Goal: Book appointment/travel/reservation

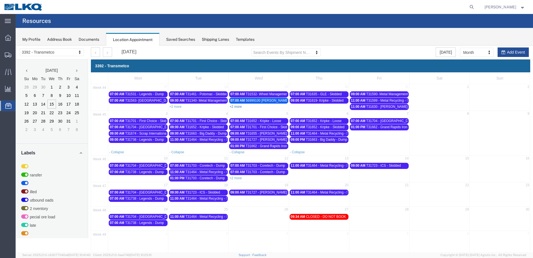
click at [238, 107] on link "+2 more" at bounding box center [236, 107] width 12 height 4
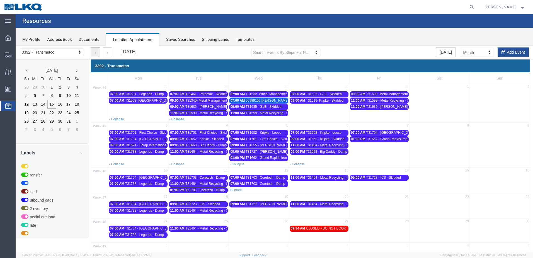
click at [95, 55] on button "button" at bounding box center [95, 51] width 9 height 9
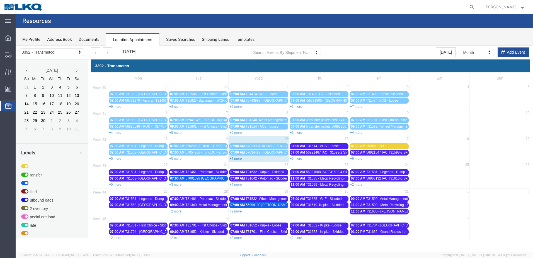
click at [239, 157] on link "+4 more" at bounding box center [236, 158] width 12 height 4
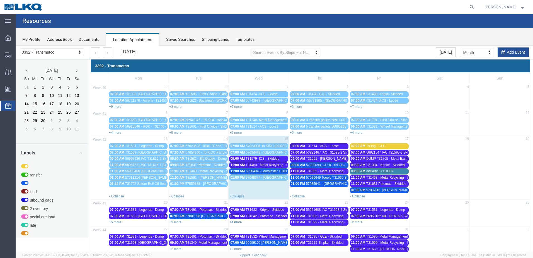
click at [238, 222] on link "+4 more" at bounding box center [236, 222] width 12 height 4
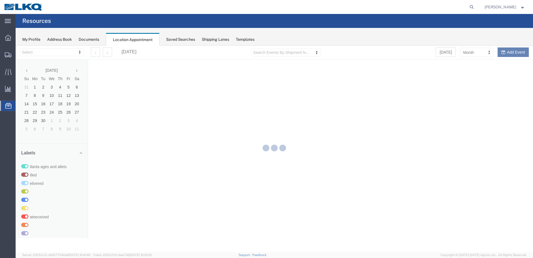
select select "28018"
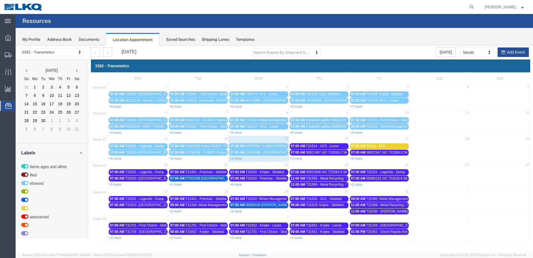
click at [235, 158] on link "+4 more" at bounding box center [236, 158] width 12 height 4
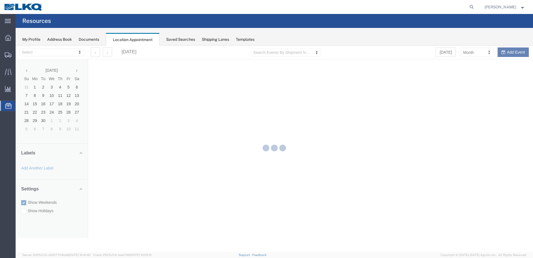
select select "28018"
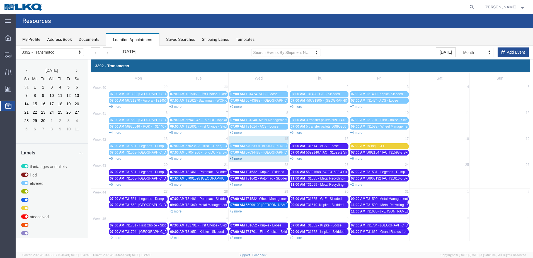
click at [235, 157] on link "+4 more" at bounding box center [236, 158] width 12 height 4
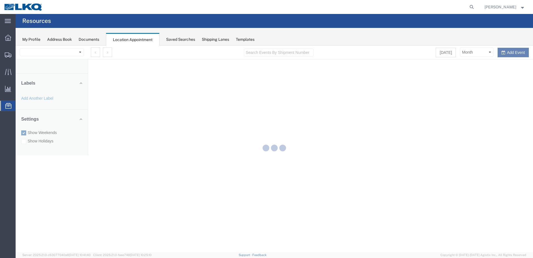
select select "28018"
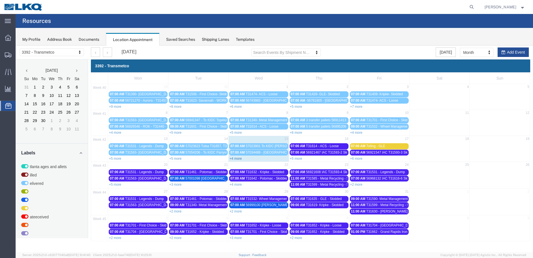
click at [239, 158] on link "+4 more" at bounding box center [236, 158] width 12 height 4
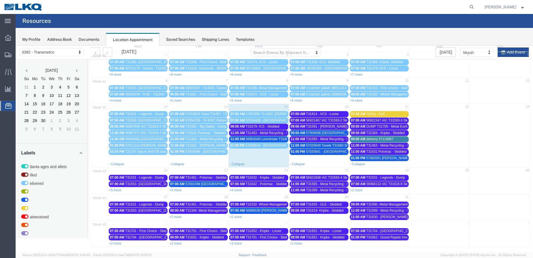
scroll to position [33, 0]
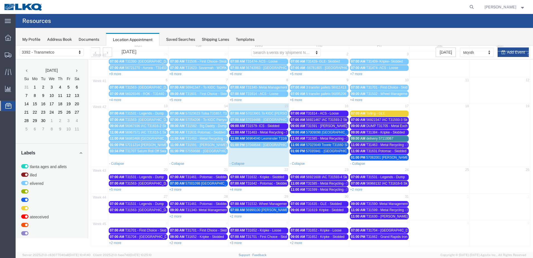
click at [384, 209] on span "T31599 - Metal Recycling - Skidded" at bounding box center [392, 210] width 52 height 4
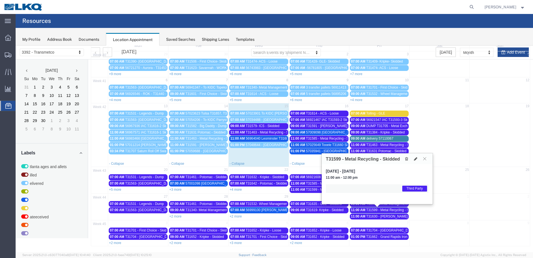
drag, startPoint x: 427, startPoint y: 159, endPoint x: 422, endPoint y: 174, distance: 16.0
click at [427, 159] on button at bounding box center [425, 158] width 8 height 5
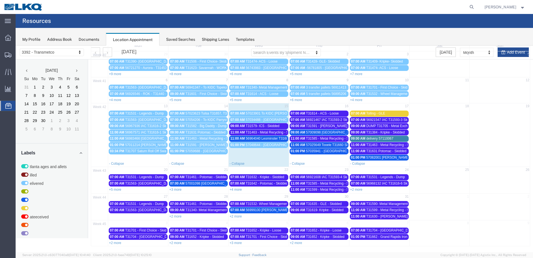
click at [395, 202] on span "T31590- Metal Management - Skidded" at bounding box center [394, 204] width 57 height 4
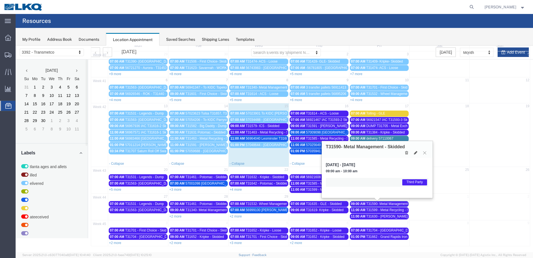
click at [425, 153] on icon at bounding box center [424, 152] width 3 height 3
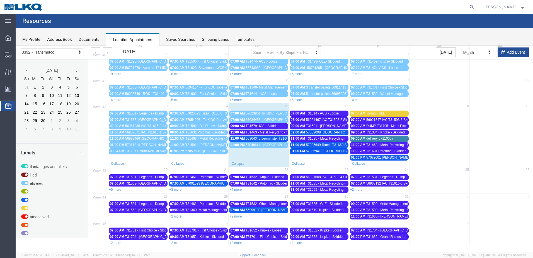
click at [397, 202] on span "T31590- Metal Management - Skidded" at bounding box center [394, 204] width 57 height 4
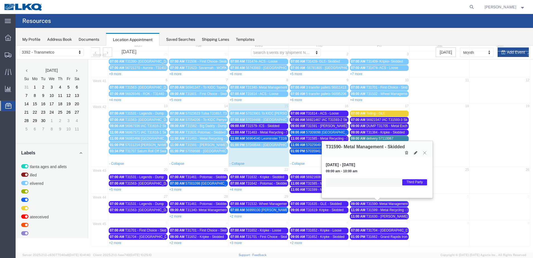
click at [425, 153] on icon at bounding box center [424, 152] width 3 height 3
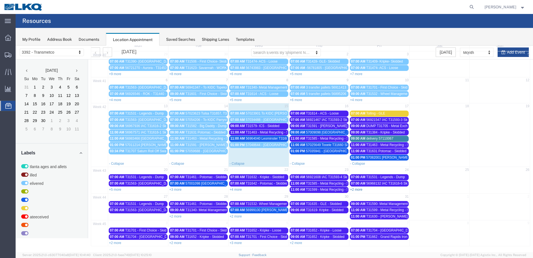
click at [358, 190] on link "+2 more" at bounding box center [356, 189] width 12 height 4
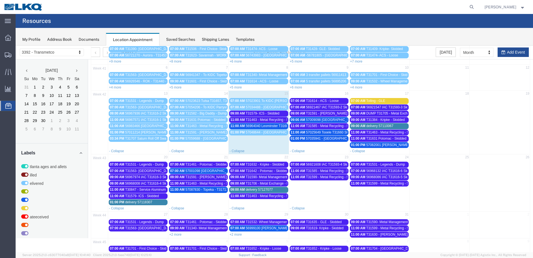
scroll to position [63, 0]
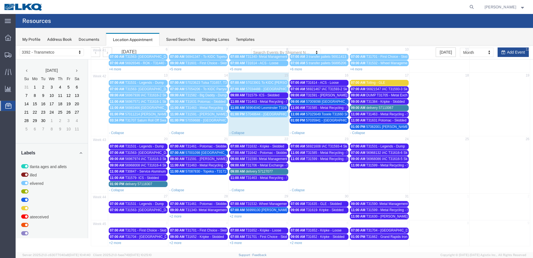
click at [399, 231] on span "T31704 - Blue Island - Loose" at bounding box center [396, 230] width 61 height 4
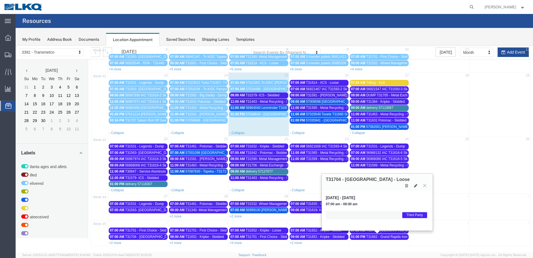
click at [424, 184] on icon at bounding box center [424, 185] width 3 height 3
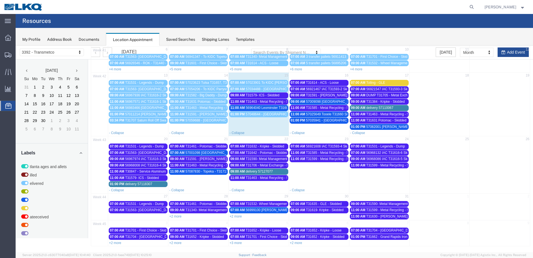
click at [399, 202] on span "T31590- Metal Management - Skidded" at bounding box center [394, 204] width 57 height 4
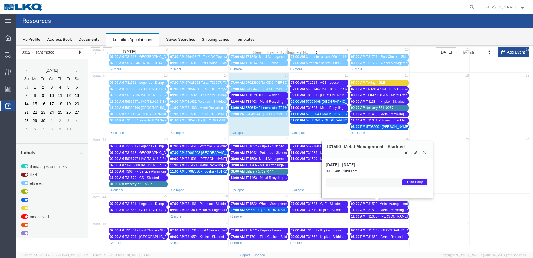
click at [426, 153] on button at bounding box center [425, 152] width 8 height 5
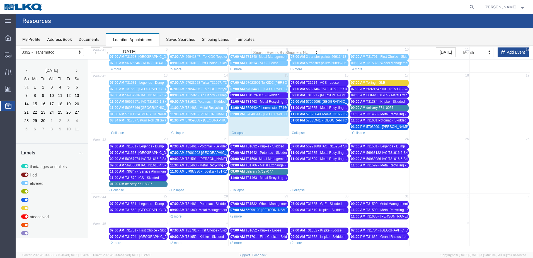
click at [385, 195] on td "31" at bounding box center [379, 196] width 60 height 7
select select "1"
select select
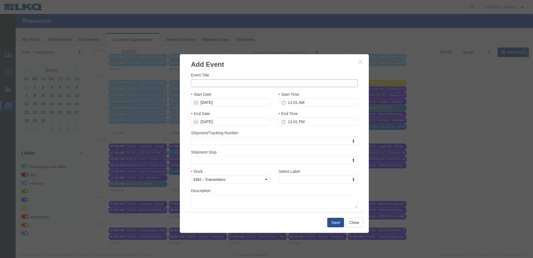
click at [202, 82] on input "Event Title" at bounding box center [274, 83] width 167 height 8
drag, startPoint x: 232, startPoint y: 66, endPoint x: 236, endPoint y: 57, distance: 9.4
click at [233, 64] on h3 "Add Event" at bounding box center [274, 61] width 189 height 15
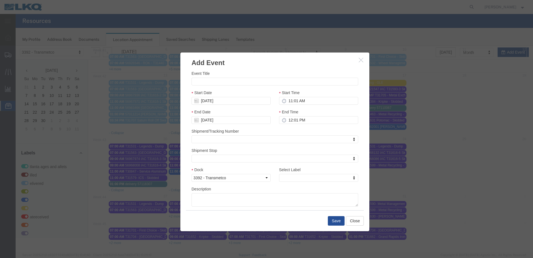
click at [236, 57] on h3 "Add Event" at bounding box center [274, 59] width 189 height 15
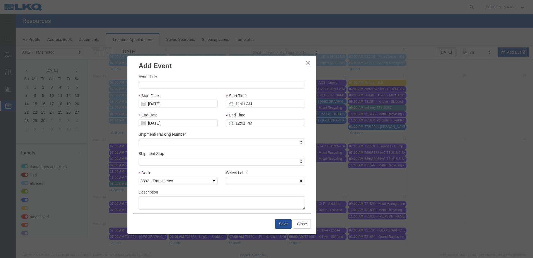
drag, startPoint x: 242, startPoint y: 60, endPoint x: 188, endPoint y: 63, distance: 53.9
click at [189, 63] on h3 "Add Event" at bounding box center [221, 62] width 189 height 15
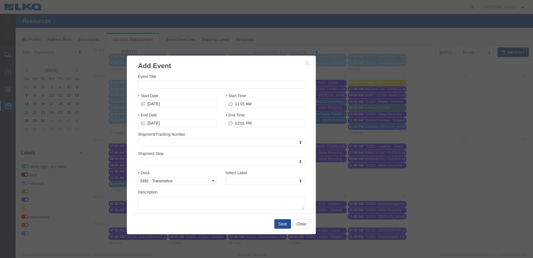
drag, startPoint x: 185, startPoint y: 79, endPoint x: 183, endPoint y: 82, distance: 3.9
click at [184, 81] on div "Event Title" at bounding box center [221, 80] width 167 height 15
click at [181, 85] on input "Event Title" at bounding box center [221, 85] width 167 height 8
click at [167, 82] on input "Event Title" at bounding box center [221, 85] width 167 height 8
type input "T31636 - GLE - Dump"
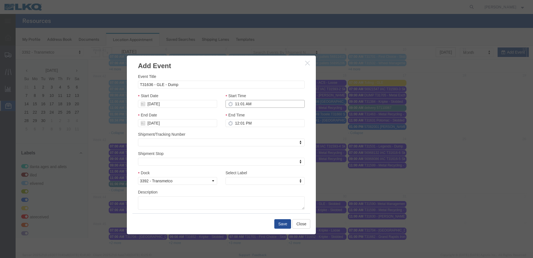
click at [233, 104] on input "11:01 AM" at bounding box center [265, 104] width 79 height 8
type input "7:01 AM"
type input "8:01 AM"
type input "7:00 AM"
type input "8:00 AM"
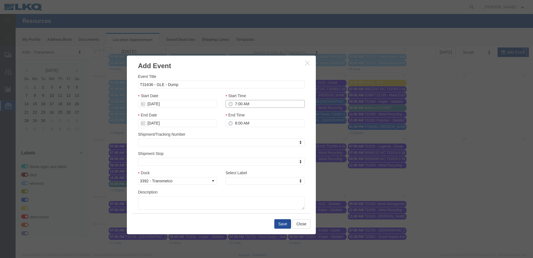
type input "7:00 AM"
type input "th"
select select "23"
click at [281, 224] on button "Save" at bounding box center [282, 223] width 17 height 9
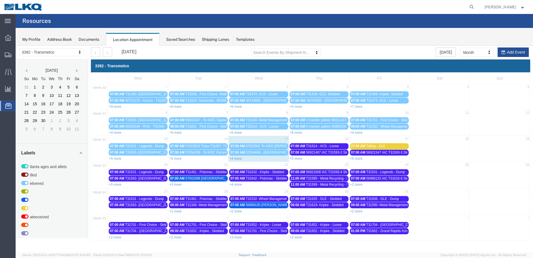
scroll to position [0, 0]
click at [387, 232] on span "T31662 - Grand Rapids Iron & Metal - Dump" at bounding box center [398, 231] width 65 height 4
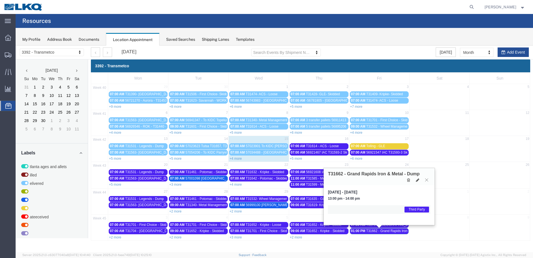
click at [426, 178] on icon at bounding box center [426, 179] width 3 height 3
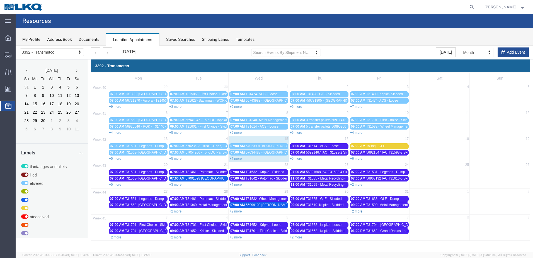
click at [358, 213] on link "+2 more" at bounding box center [356, 211] width 12 height 4
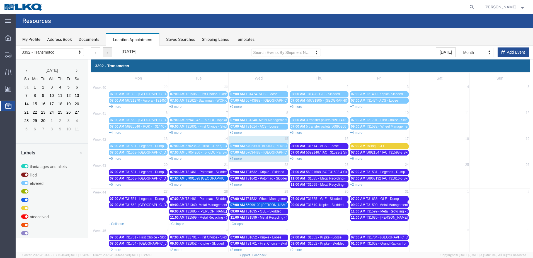
click at [106, 54] on button "button" at bounding box center [107, 51] width 9 height 9
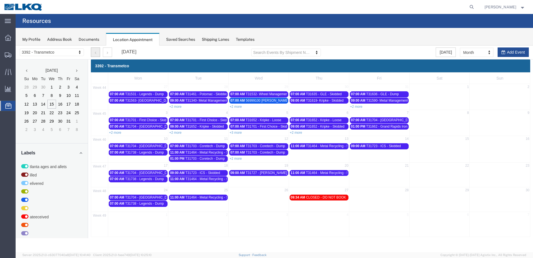
click at [97, 52] on button "button" at bounding box center [95, 51] width 9 height 9
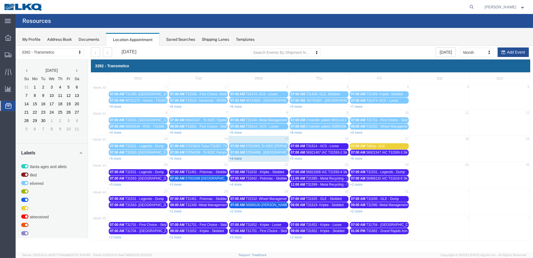
click at [238, 159] on link "+4 more" at bounding box center [236, 158] width 12 height 4
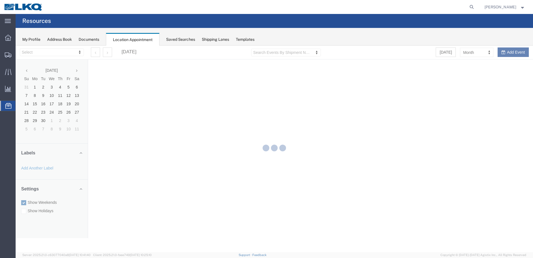
select select "28018"
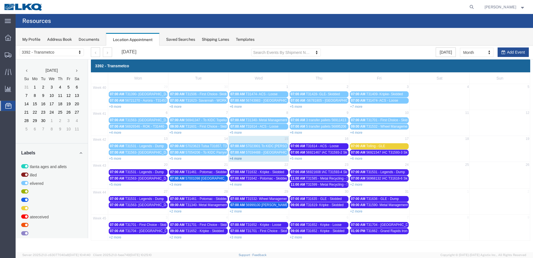
click at [240, 158] on link "+4 more" at bounding box center [236, 158] width 12 height 4
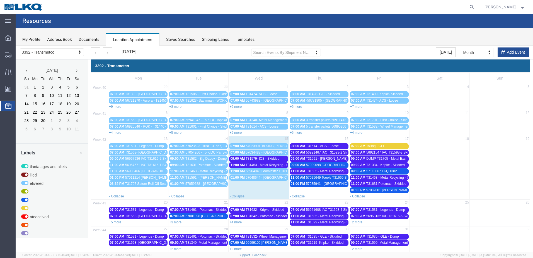
click at [277, 172] on span "56964040 Leominster T31604 Skidded" at bounding box center [274, 171] width 57 height 4
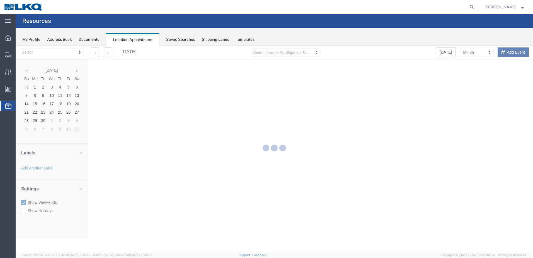
select select "28018"
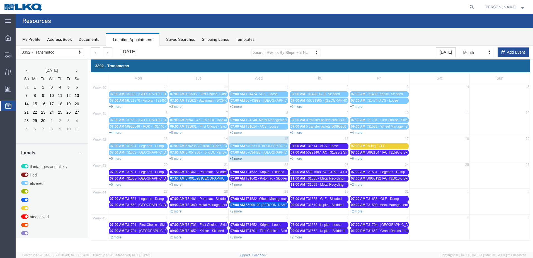
click at [241, 159] on link "+4 more" at bounding box center [236, 158] width 12 height 4
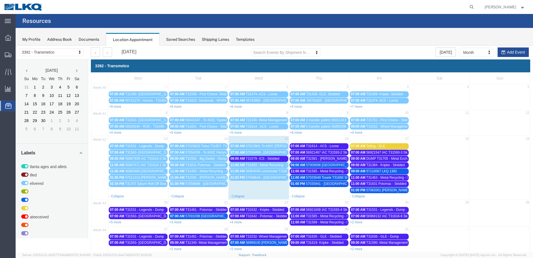
click at [281, 165] on span "T31463 - Metal Recycling - Skidded" at bounding box center [272, 165] width 52 height 4
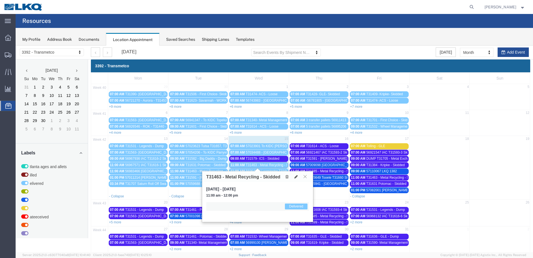
click at [305, 176] on icon at bounding box center [305, 176] width 3 height 3
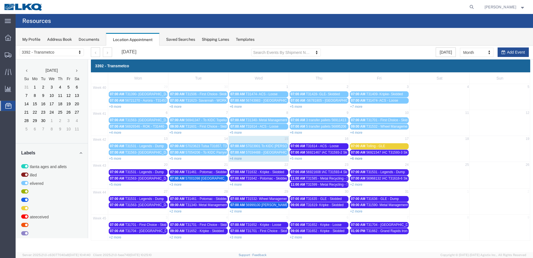
click at [358, 157] on link "+6 more" at bounding box center [356, 158] width 12 height 4
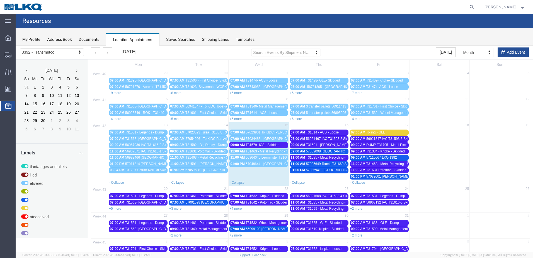
scroll to position [32, 0]
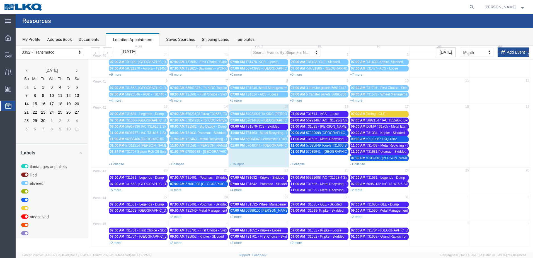
click at [374, 203] on span "T31636 - GLE - Dump" at bounding box center [382, 204] width 33 height 4
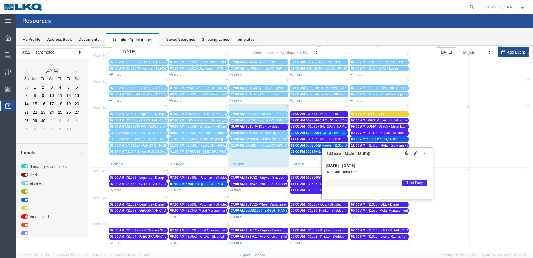
click at [416, 151] on icon at bounding box center [415, 153] width 3 height 4
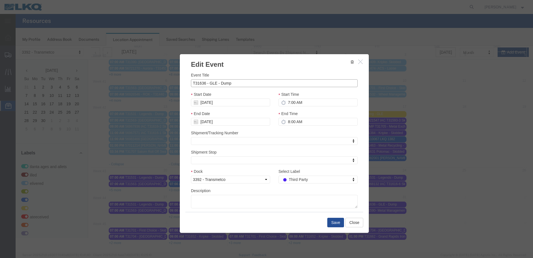
click at [237, 81] on input "T31636 - GLE - Dump" at bounding box center [274, 83] width 167 height 8
click at [360, 63] on icon "button" at bounding box center [360, 61] width 4 height 5
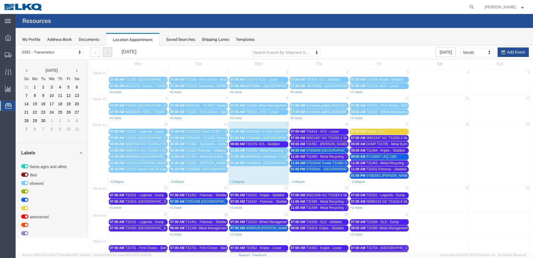
scroll to position [0, 0]
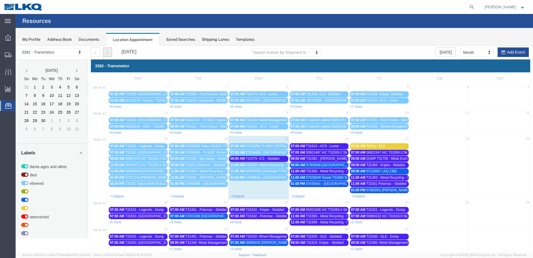
click at [105, 53] on button "button" at bounding box center [107, 51] width 9 height 9
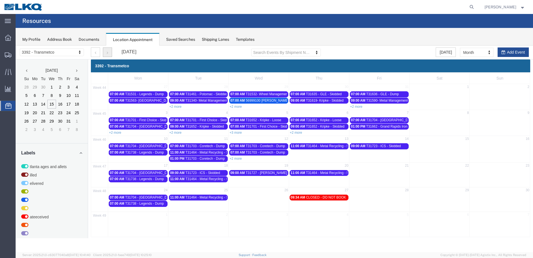
click at [403, 155] on td "09:00 AM T31723 - ICS - Skidded" at bounding box center [379, 152] width 60 height 19
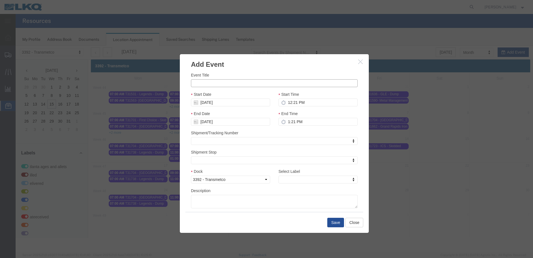
click at [278, 83] on input "Event Title" at bounding box center [274, 83] width 167 height 8
paste input "T31636 - GLE - Dump"
type input "T31636 - GLE - Dump"
click at [317, 100] on input "12:21 PM" at bounding box center [318, 102] width 79 height 8
type input "7:21 PM"
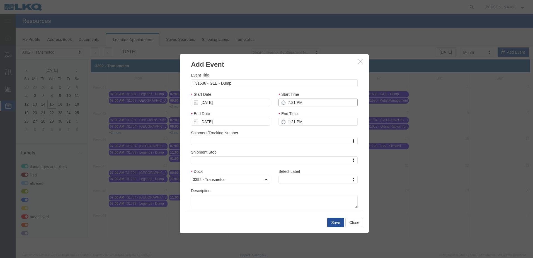
type input "8:21 PM"
type input "7:00 PM"
type input "8:00 PM"
type input "7:00 AM"
type input "8:00 AM"
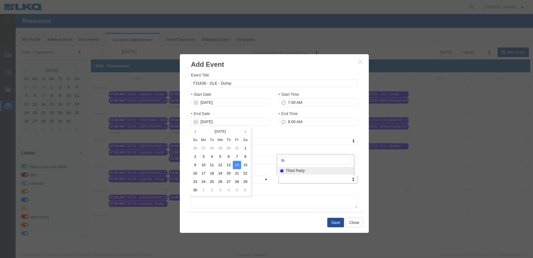
type input "th"
select select "23"
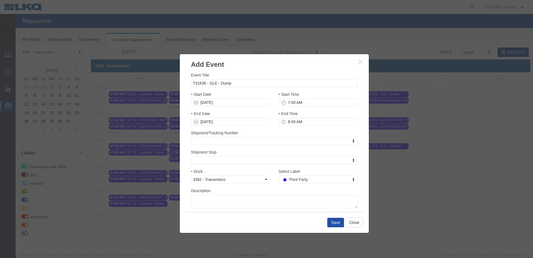
click at [333, 221] on button "Save" at bounding box center [335, 222] width 17 height 9
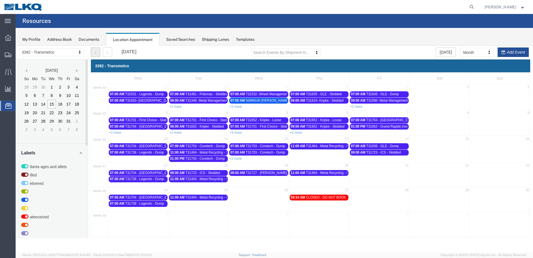
click at [92, 54] on button "button" at bounding box center [95, 51] width 9 height 9
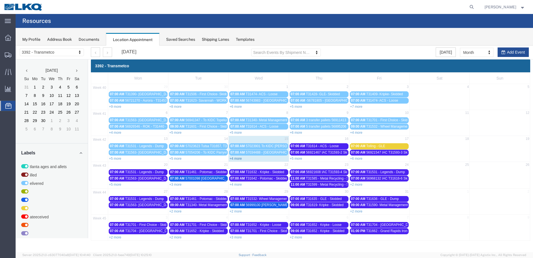
click at [240, 158] on link "+4 more" at bounding box center [236, 158] width 12 height 4
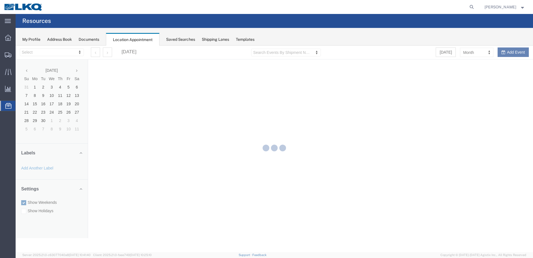
select select "28018"
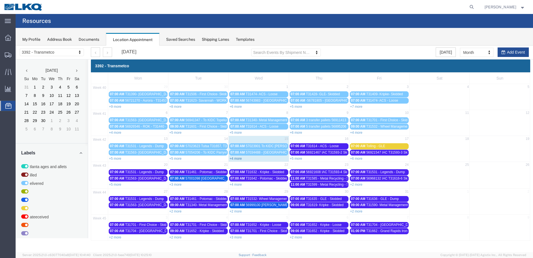
click at [238, 157] on link "+4 more" at bounding box center [236, 158] width 12 height 4
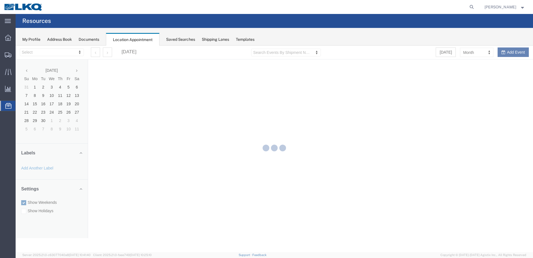
select select "28018"
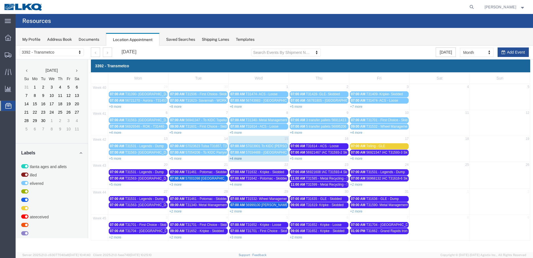
click at [237, 157] on link "+4 more" at bounding box center [236, 158] width 12 height 4
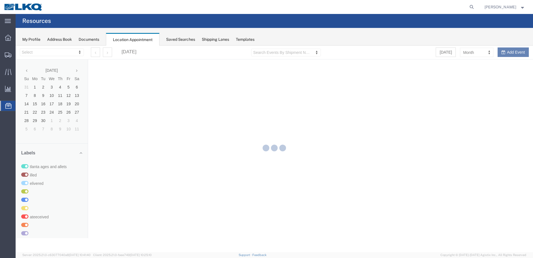
select select "28018"
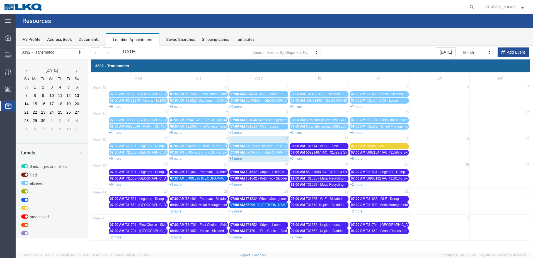
click at [240, 159] on link "+4 more" at bounding box center [236, 158] width 12 height 4
